Goal: Transaction & Acquisition: Purchase product/service

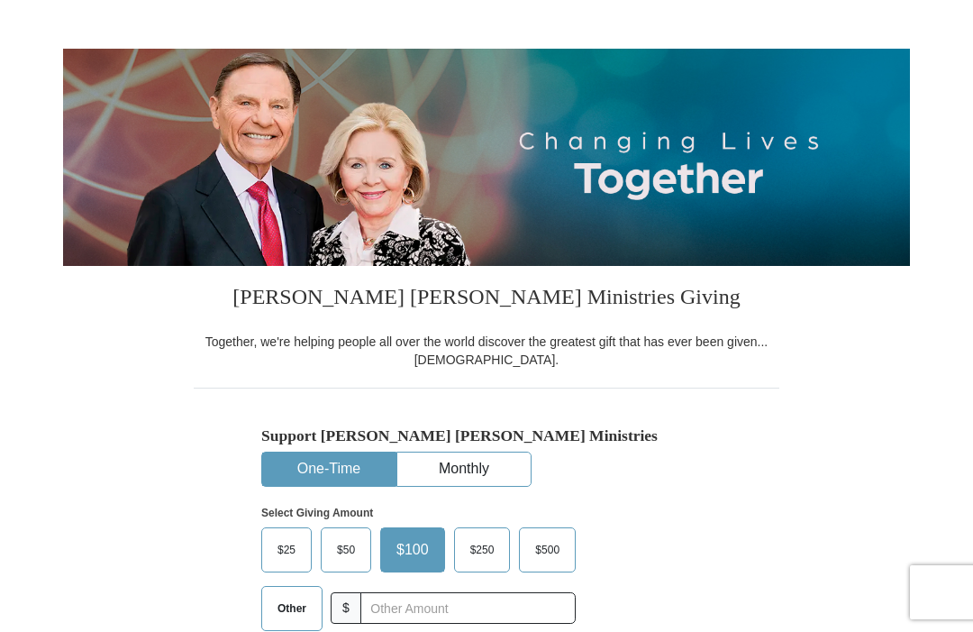
scroll to position [216, 0]
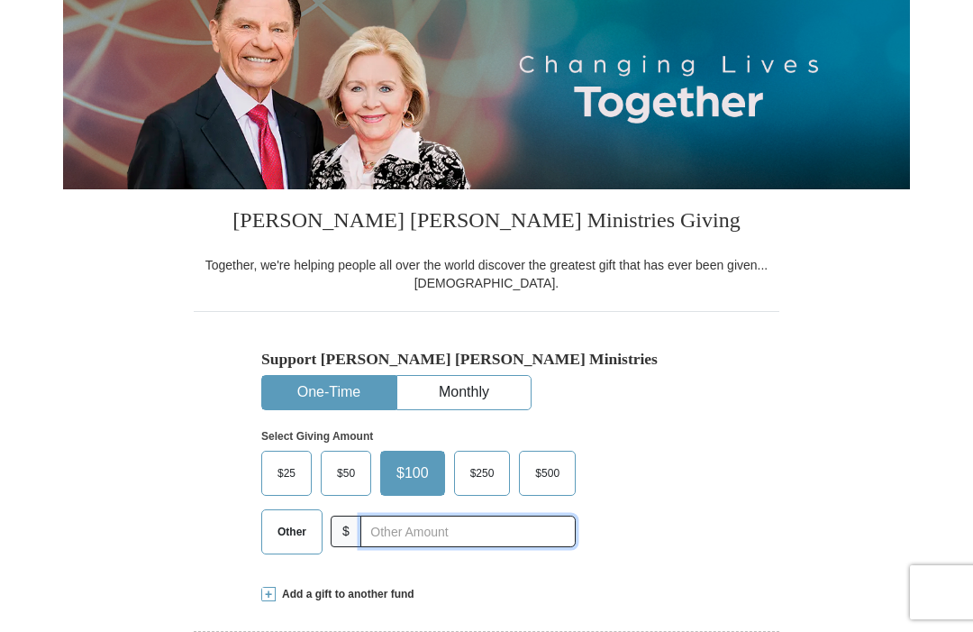
click at [445, 531] on input "text" at bounding box center [467, 531] width 215 height 32
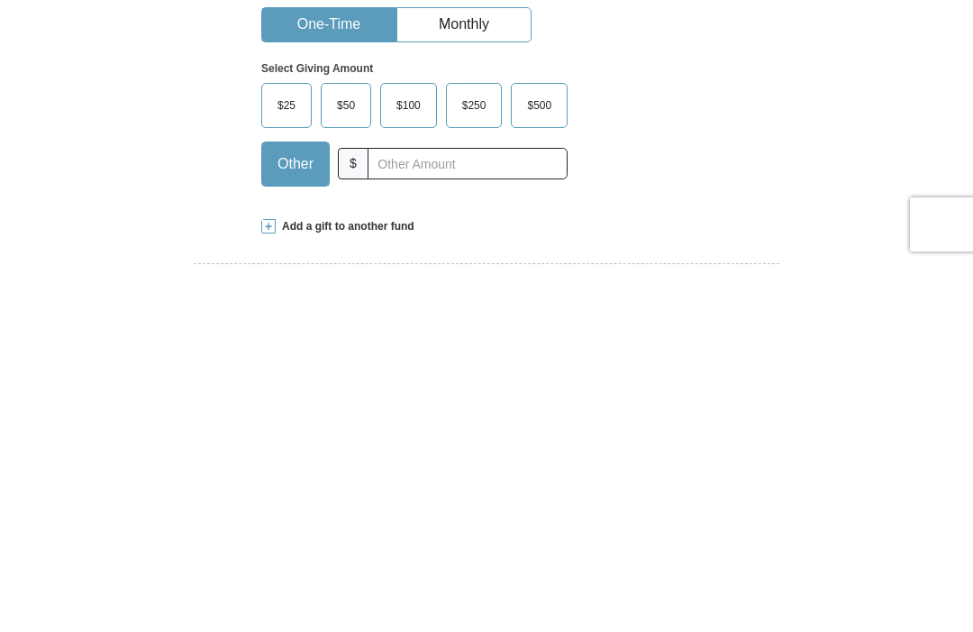
click at [415, 459] on span "$100" at bounding box center [408, 472] width 42 height 27
click at [0, 0] on input "$100" at bounding box center [0, 0] width 0 height 0
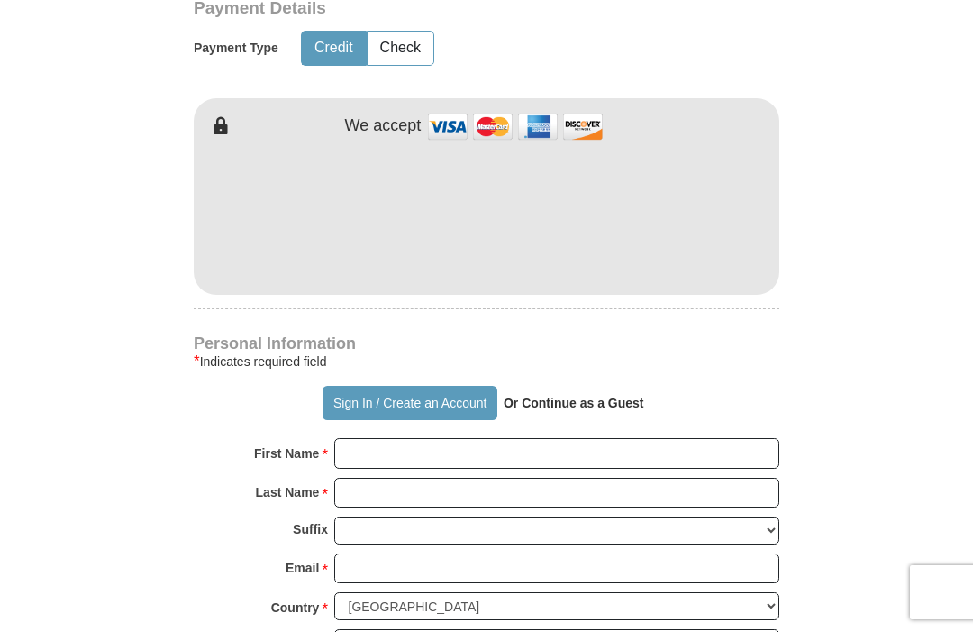
scroll to position [875, 0]
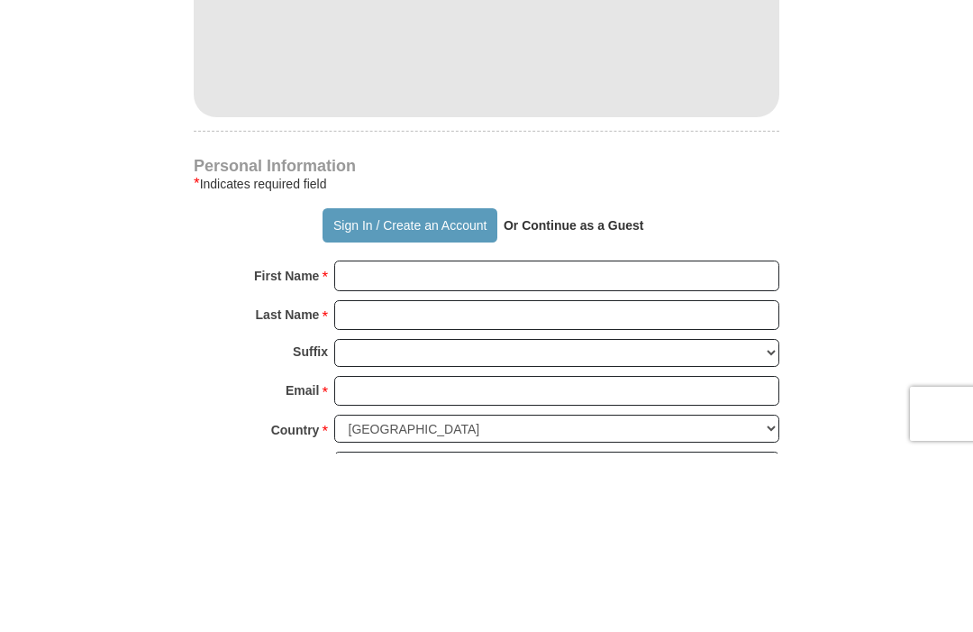
click at [633, 396] on strong "Or Continue as a Guest" at bounding box center [574, 403] width 141 height 14
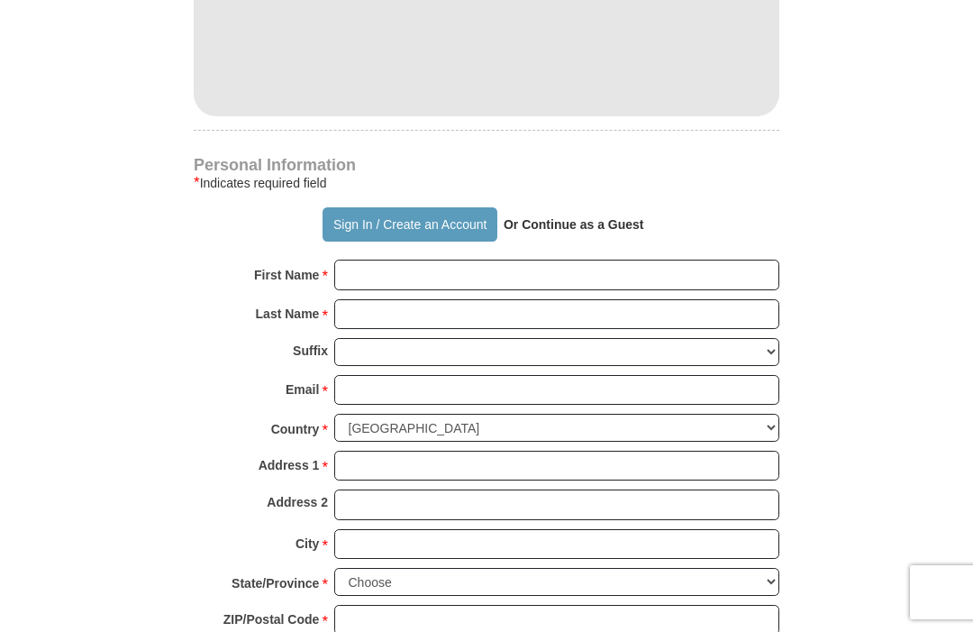
click at [605, 217] on strong "Or Continue as a Guest" at bounding box center [574, 224] width 141 height 14
click at [578, 222] on strong "Or Continue as a Guest" at bounding box center [574, 224] width 141 height 14
click at [588, 218] on strong "Or Continue as a Guest" at bounding box center [574, 224] width 141 height 14
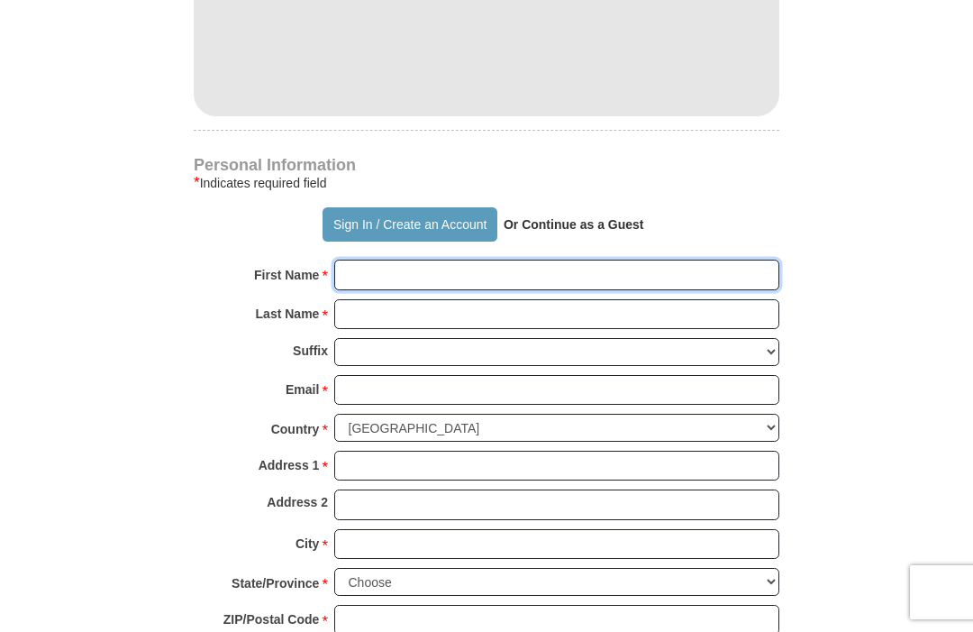
click at [380, 279] on input "First Name *" at bounding box center [556, 274] width 445 height 31
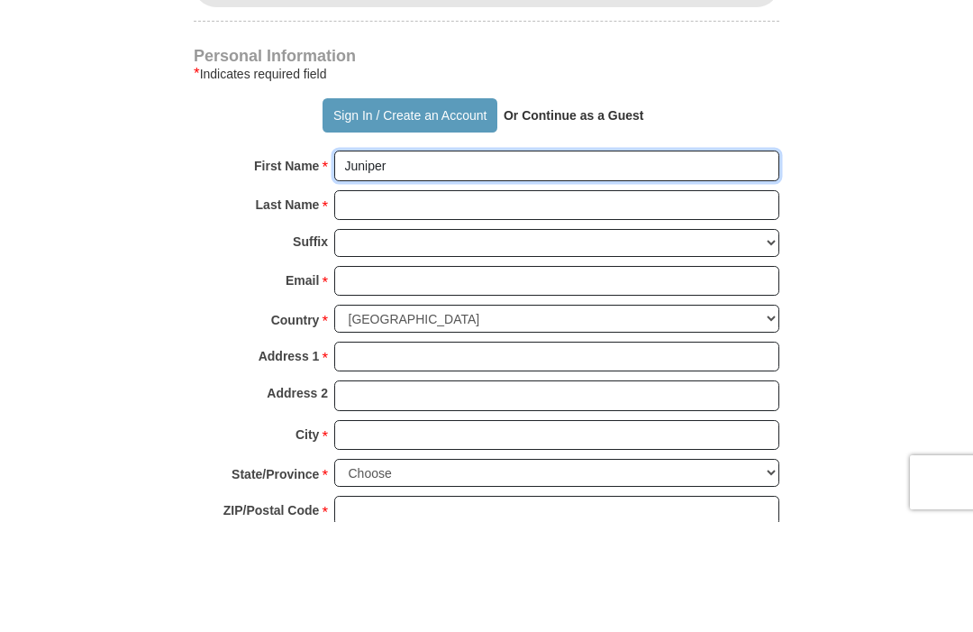
type input "Juniper"
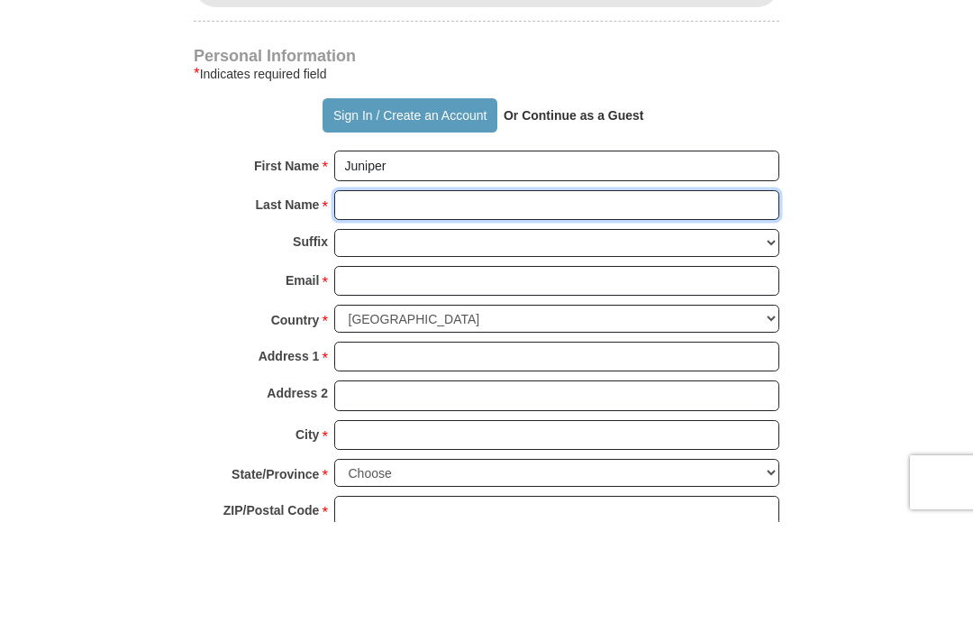
click at [382, 300] on input "Last Name *" at bounding box center [556, 315] width 445 height 31
type input "Gray"
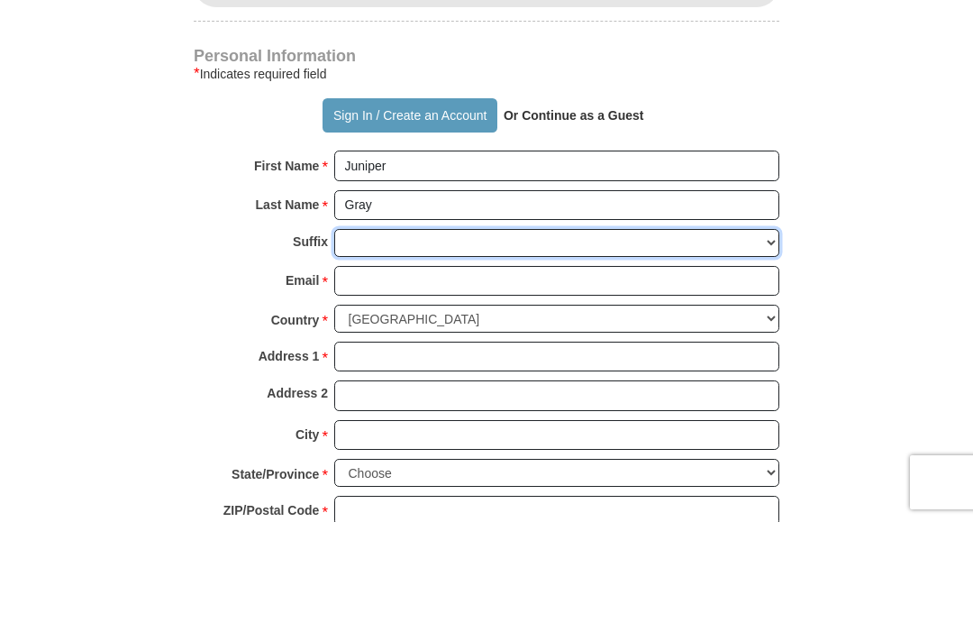
click at [371, 339] on select "[PERSON_NAME] I II III IV V VI" at bounding box center [556, 353] width 445 height 28
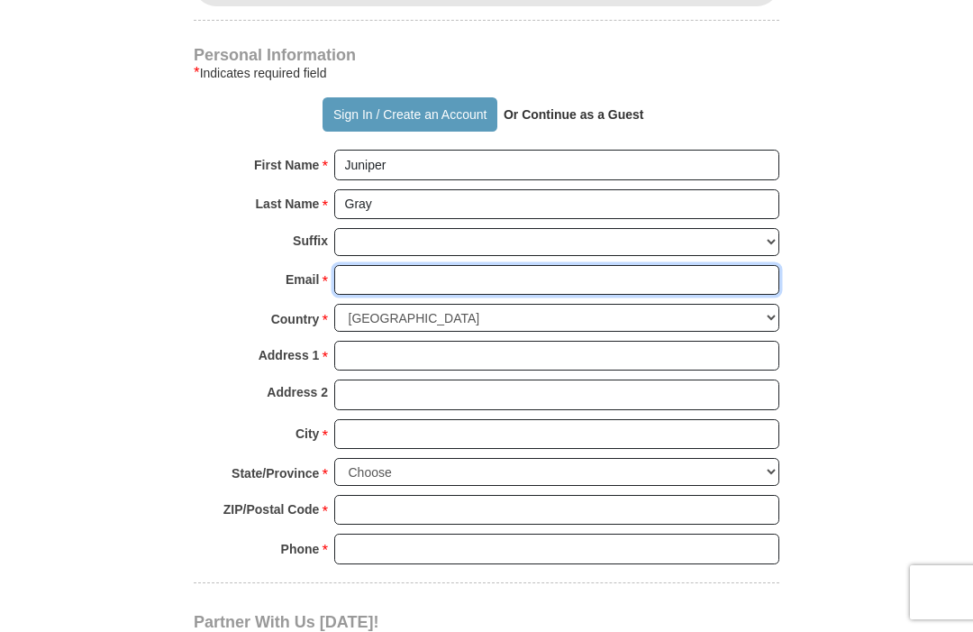
click at [371, 276] on input "Email *" at bounding box center [556, 280] width 445 height 31
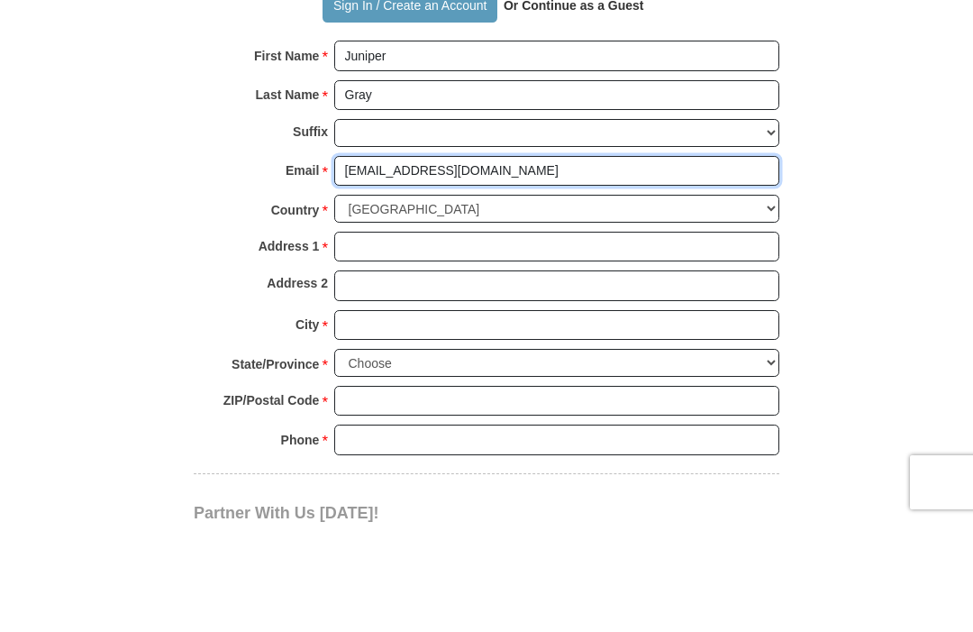
type input "[EMAIL_ADDRESS][DOMAIN_NAME]"
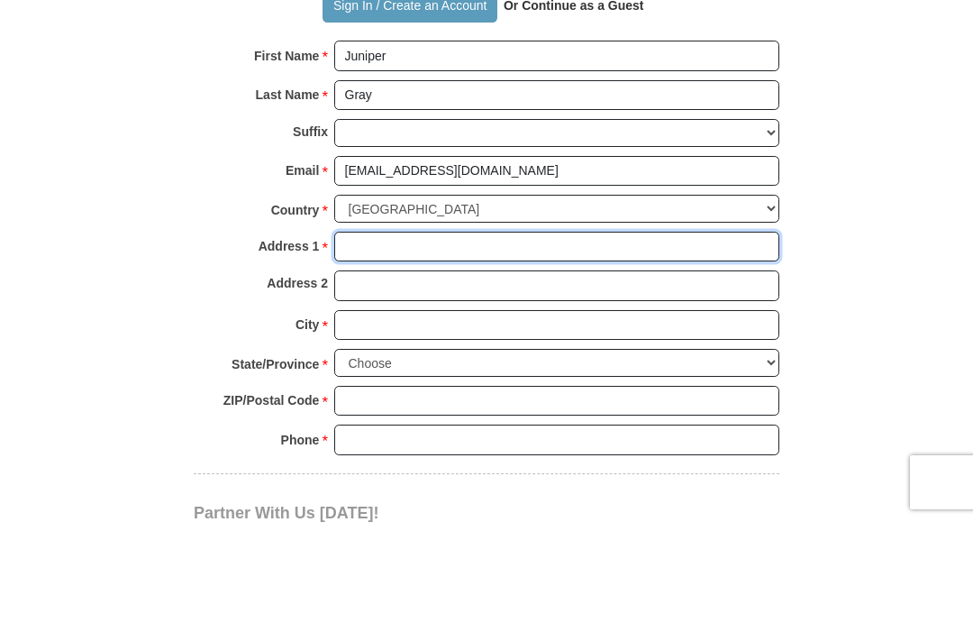
click at [389, 341] on input "Address 1 *" at bounding box center [556, 356] width 445 height 31
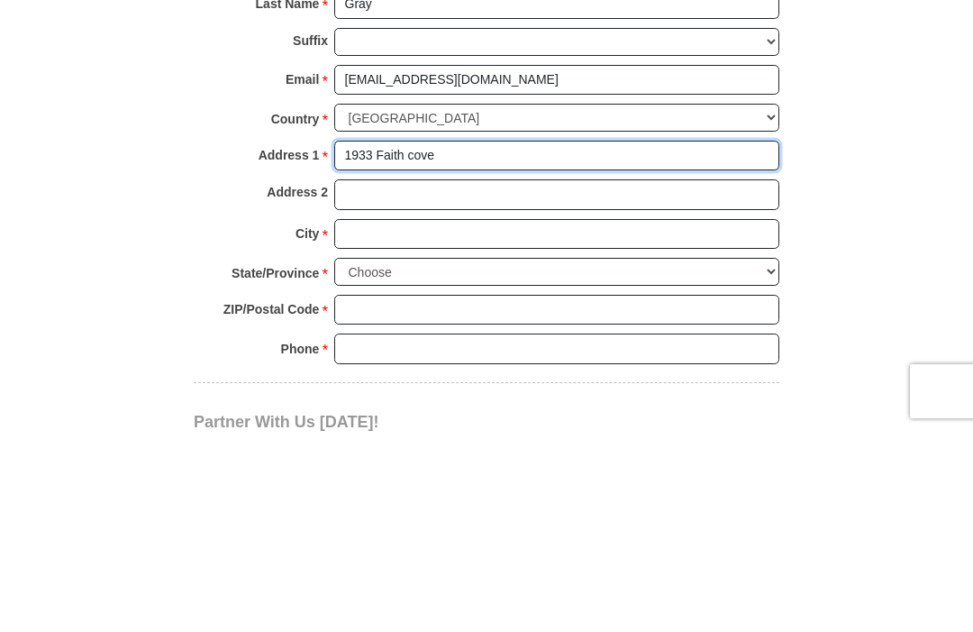
type input "1933 Faith cove"
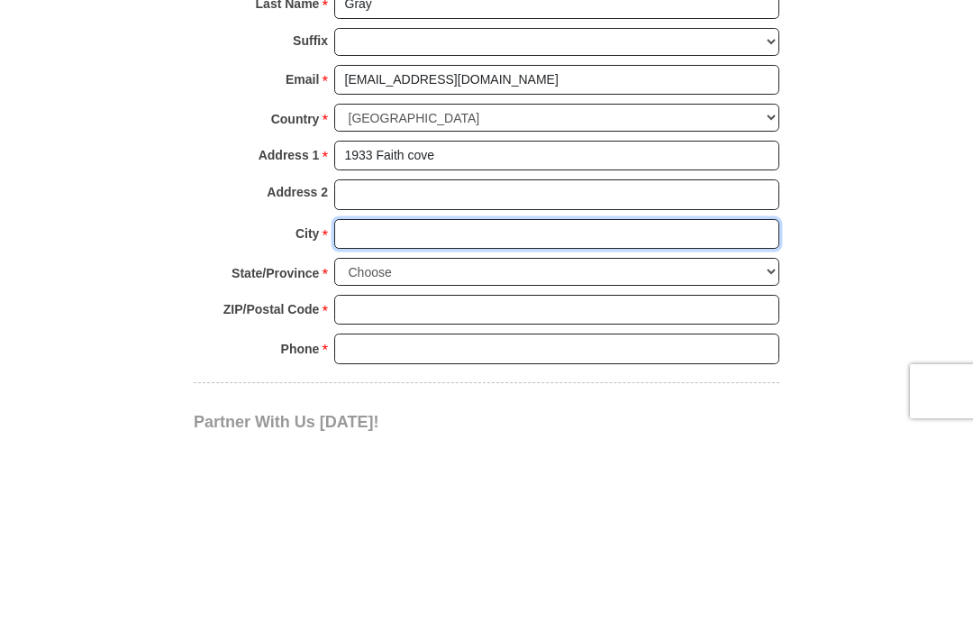
click at [384, 420] on input "City *" at bounding box center [556, 435] width 445 height 31
type input "College Pk"
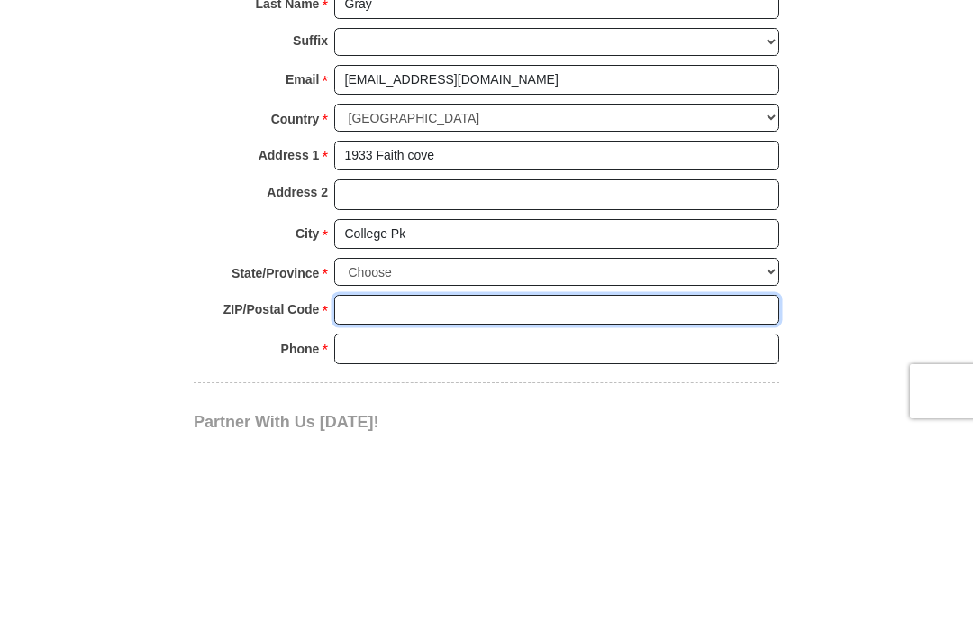
click at [401, 495] on input "ZIP/Postal Code *" at bounding box center [556, 510] width 445 height 31
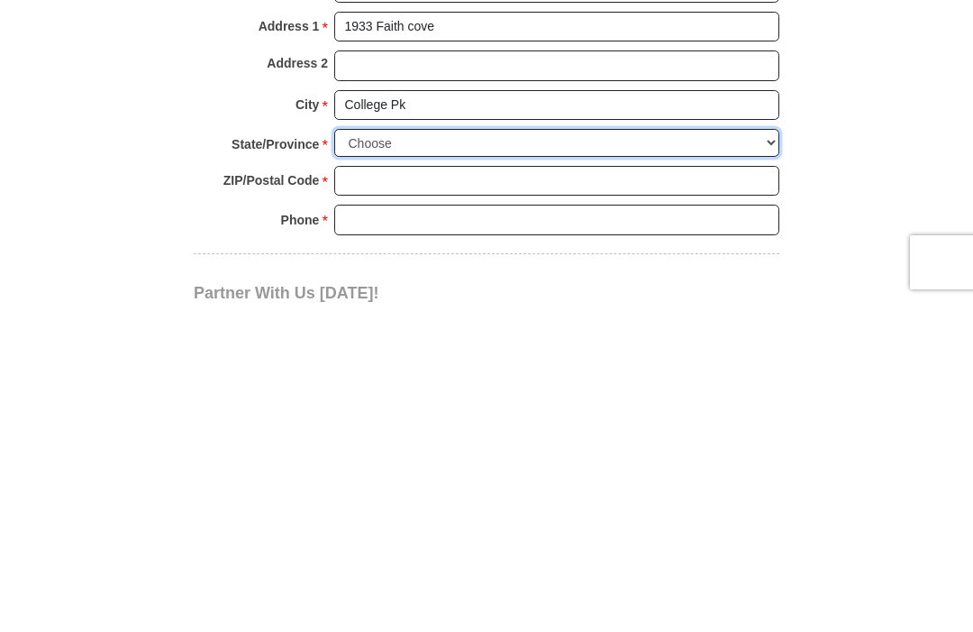
click at [410, 459] on select "Choose [US_STATE] [US_STATE] [US_STATE] [US_STATE] [US_STATE] Armed Forces Amer…" at bounding box center [556, 473] width 445 height 28
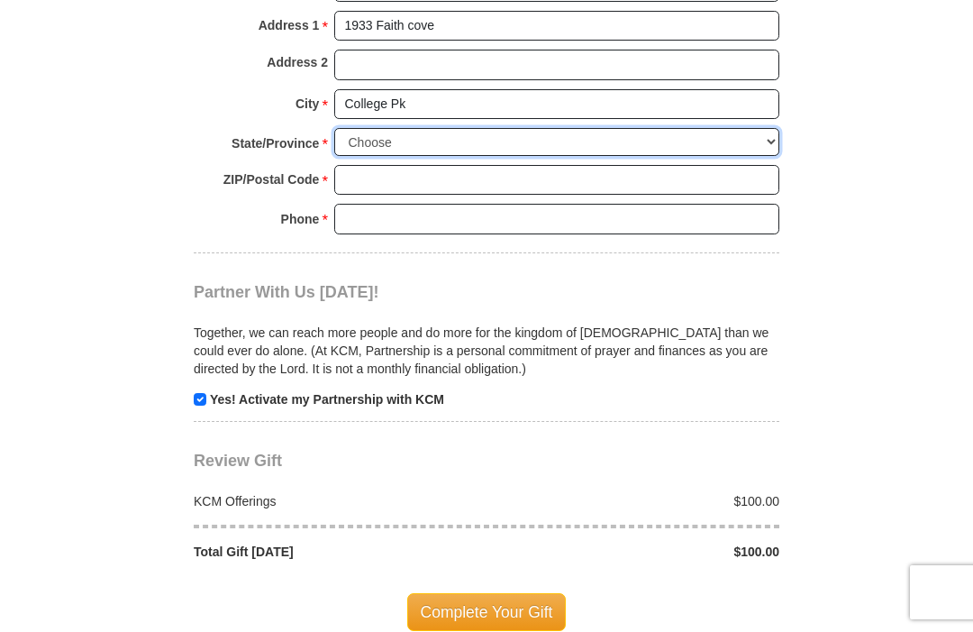
select select "GA"
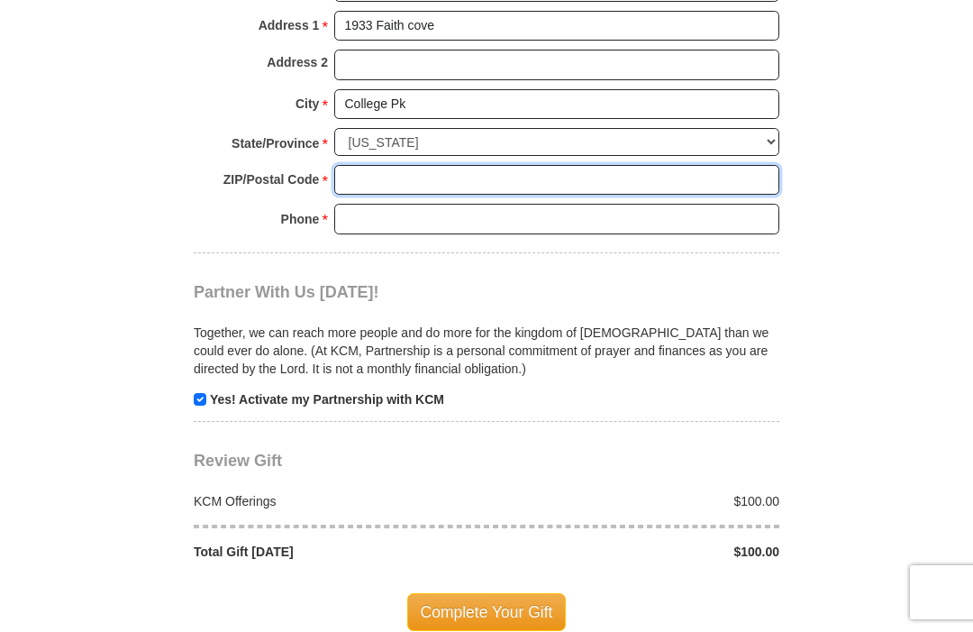
click at [368, 165] on input "ZIP/Postal Code *" at bounding box center [556, 180] width 445 height 31
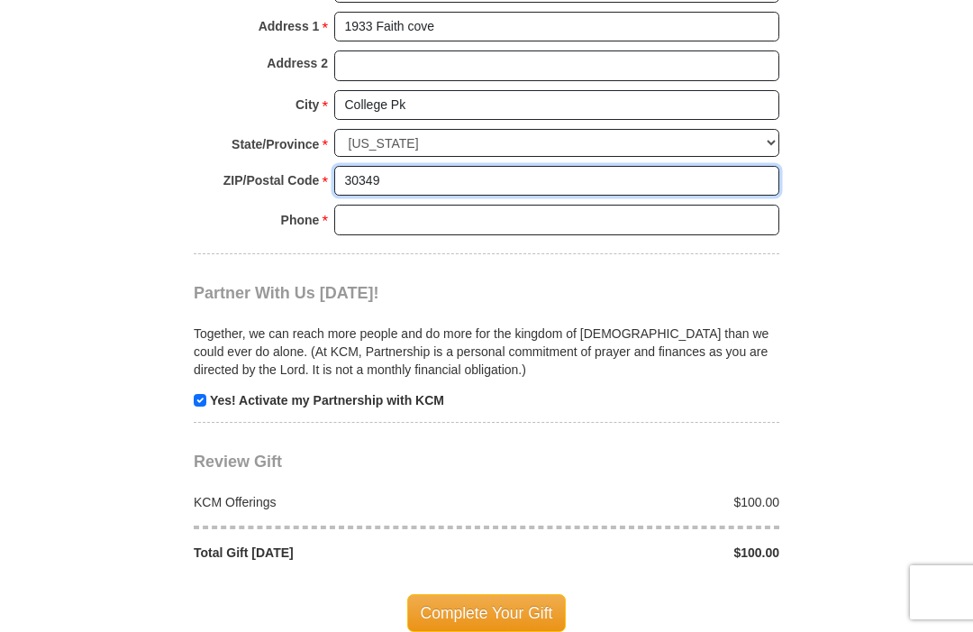
type input "30349"
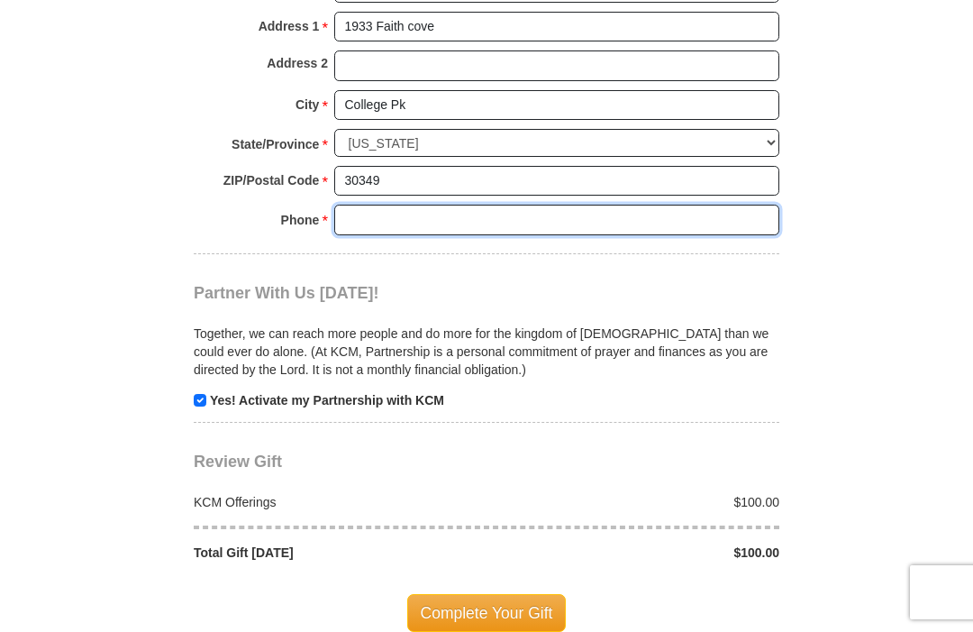
click at [377, 204] on input "Phone * *" at bounding box center [556, 219] width 445 height 31
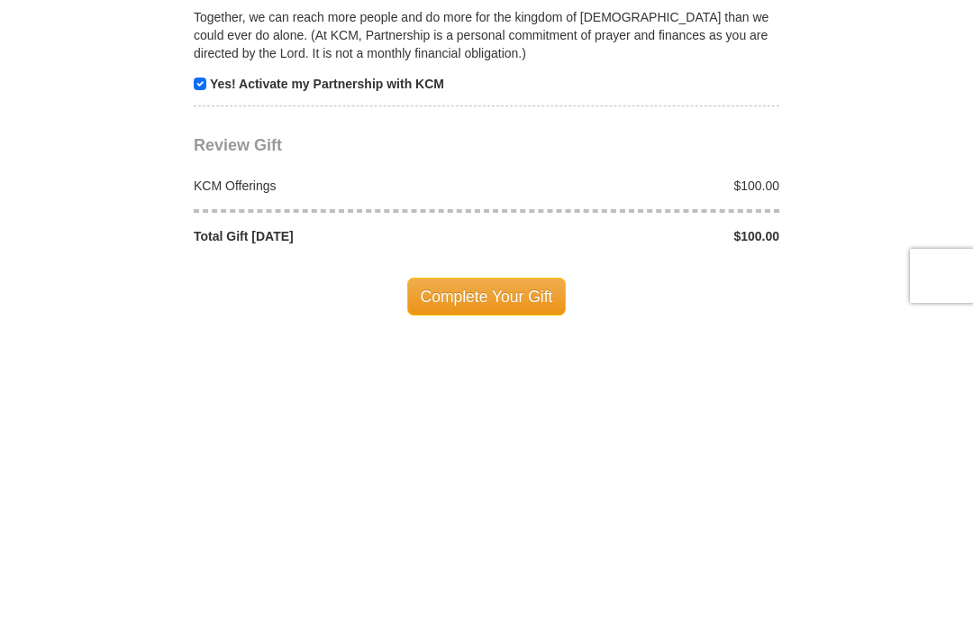
type input "4044573672"
click at [559, 594] on span "Complete Your Gift" at bounding box center [486, 613] width 159 height 38
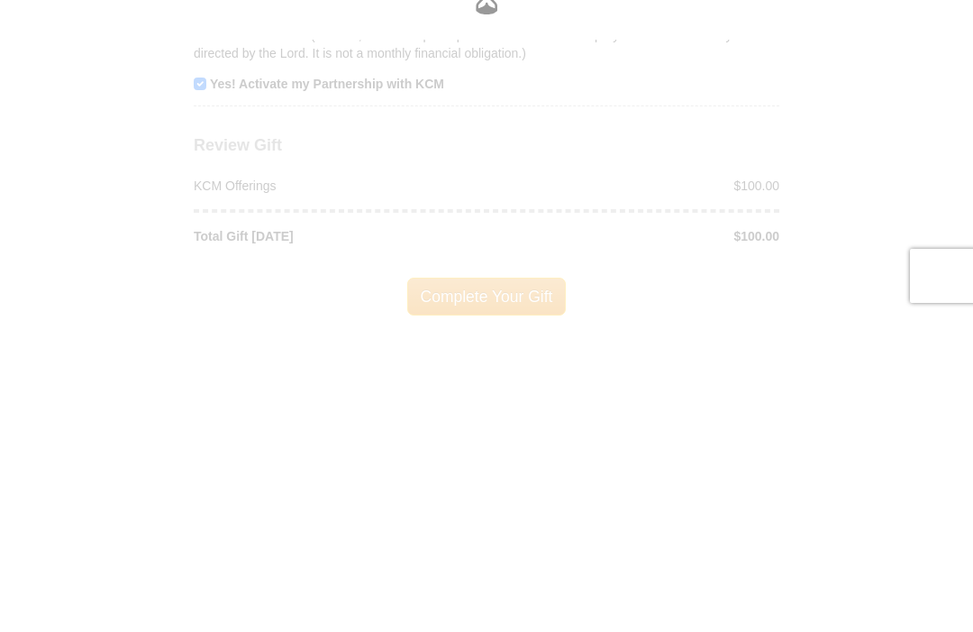
scroll to position [1810, 0]
